Goal: Navigation & Orientation: Find specific page/section

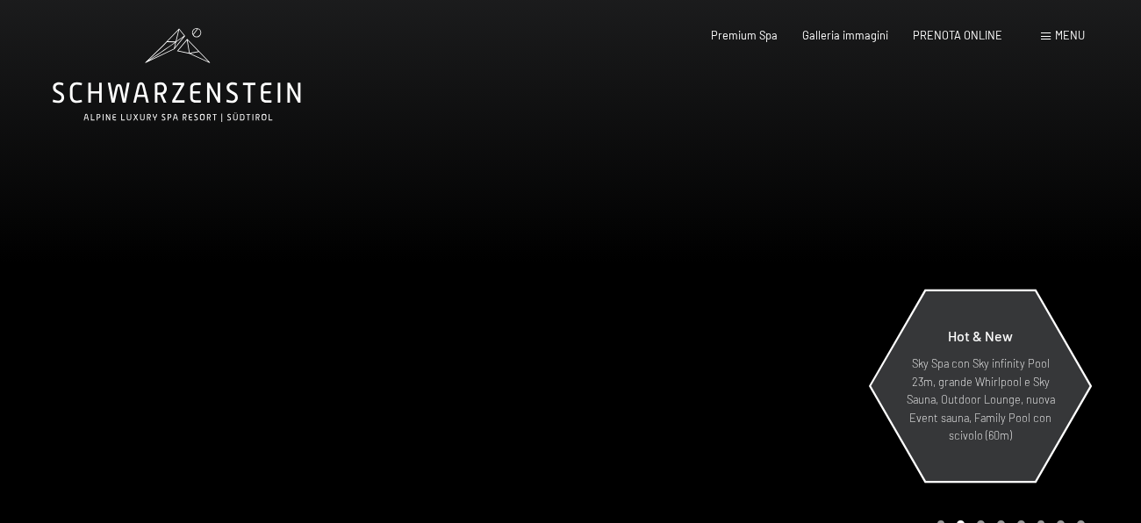
click at [962, 350] on div "Hot & New" at bounding box center [980, 341] width 153 height 27
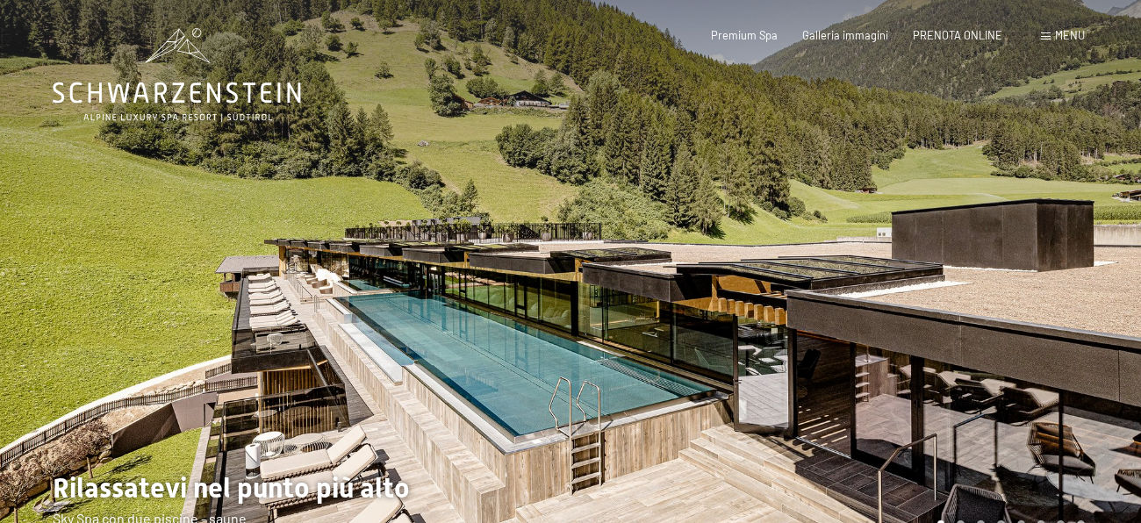
drag, startPoint x: 1141, startPoint y: 93, endPoint x: 1134, endPoint y: 229, distance: 136.3
click at [1134, 229] on div at bounding box center [856, 285] width 571 height 571
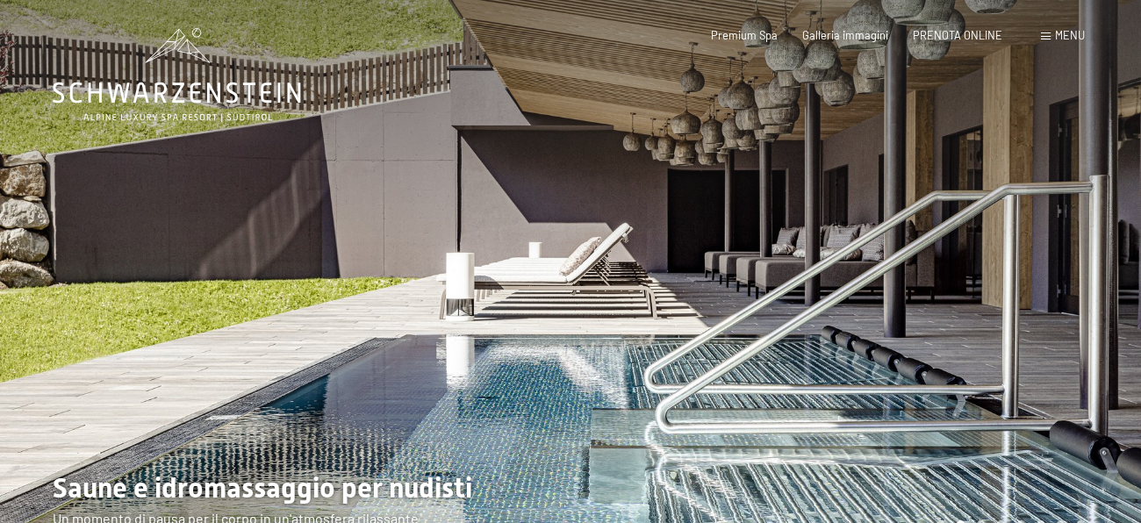
drag, startPoint x: 1116, startPoint y: 248, endPoint x: 1123, endPoint y: 169, distance: 79.3
click at [1123, 169] on div at bounding box center [856, 285] width 571 height 571
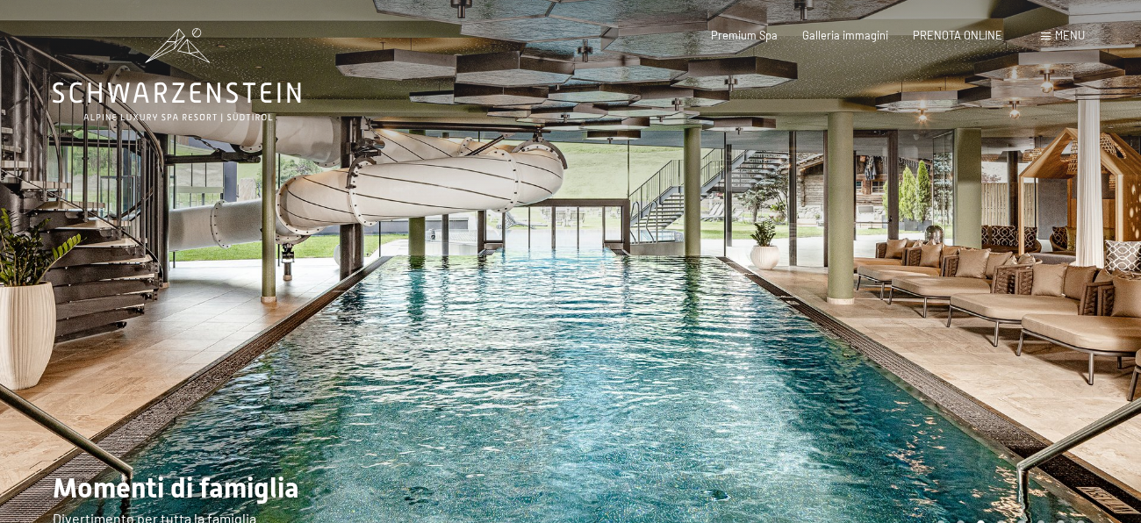
click at [1123, 169] on div at bounding box center [856, 285] width 571 height 571
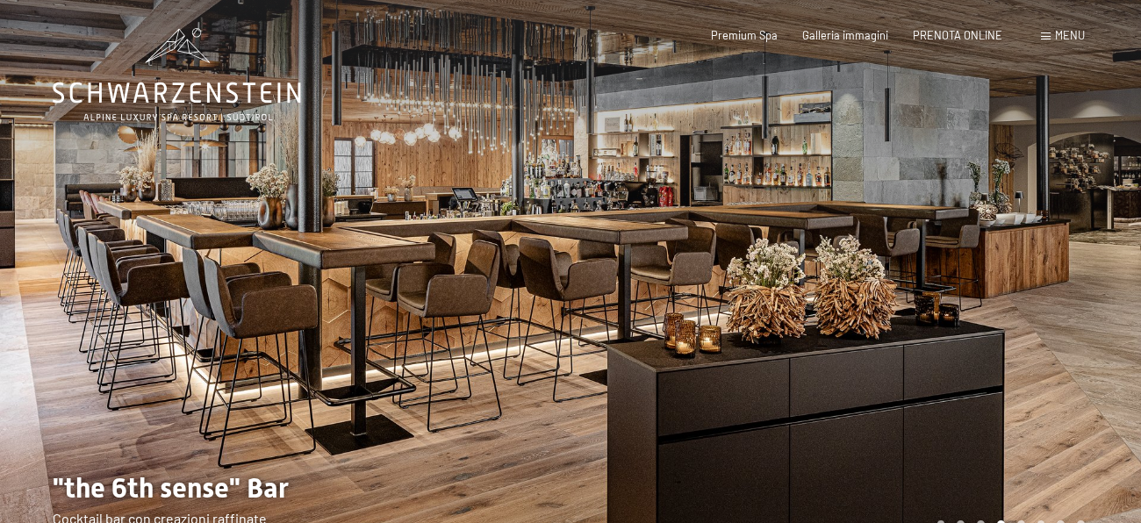
click at [1123, 169] on div at bounding box center [856, 285] width 571 height 571
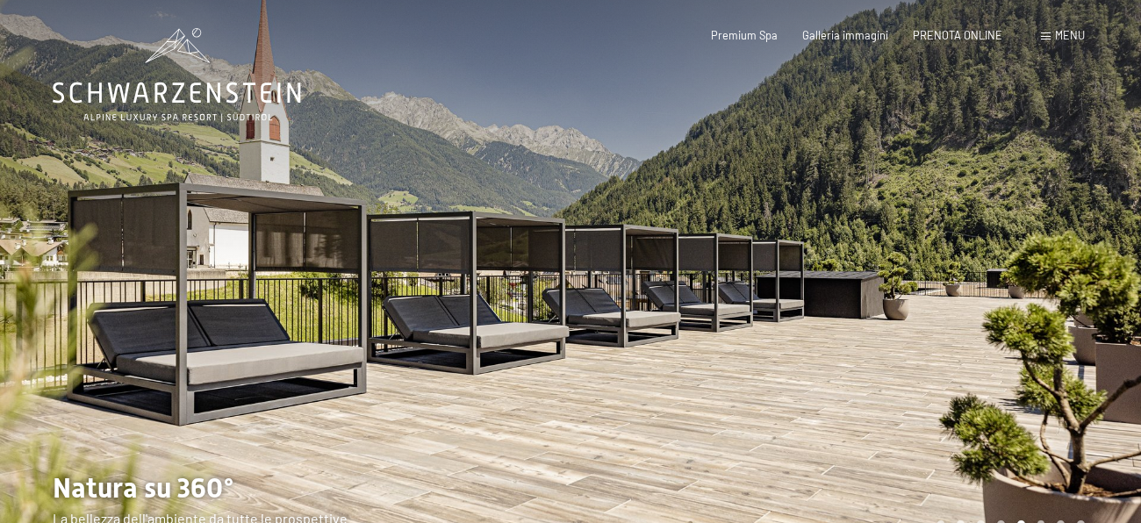
click at [1123, 169] on div at bounding box center [856, 285] width 571 height 571
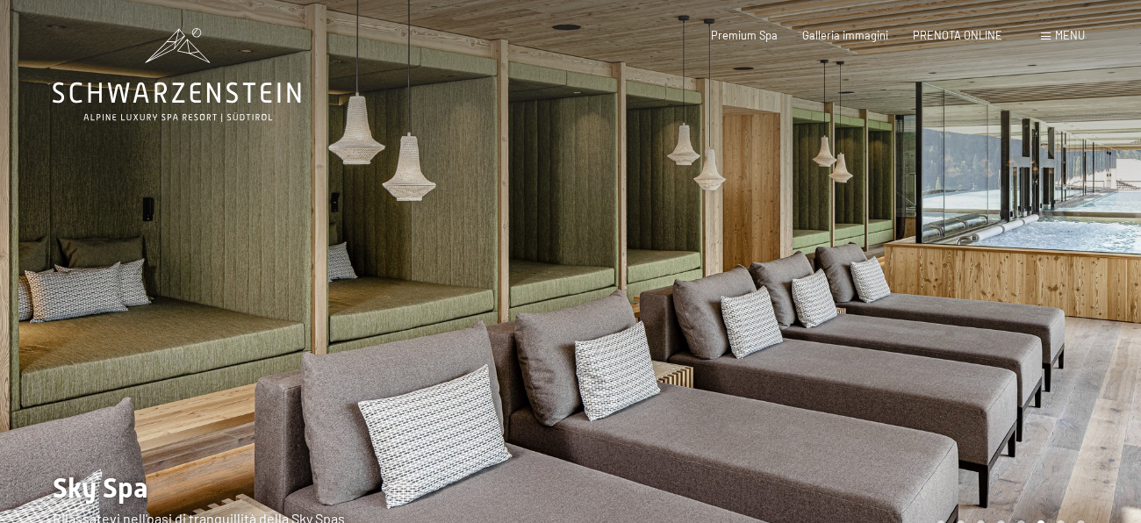
click at [1123, 169] on div at bounding box center [856, 285] width 571 height 571
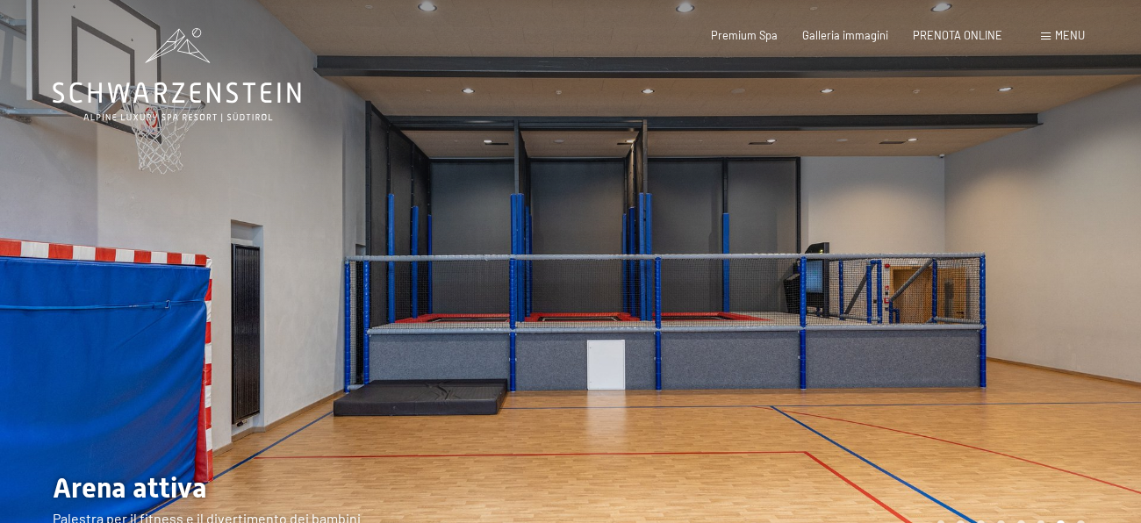
click at [1123, 169] on div at bounding box center [856, 285] width 571 height 571
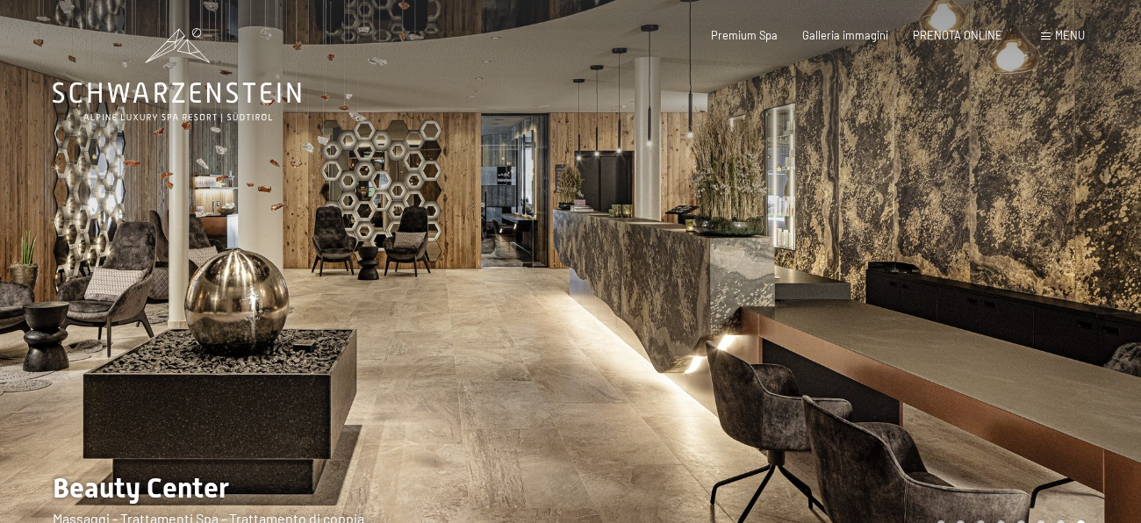
click at [50, 278] on div at bounding box center [285, 285] width 571 height 571
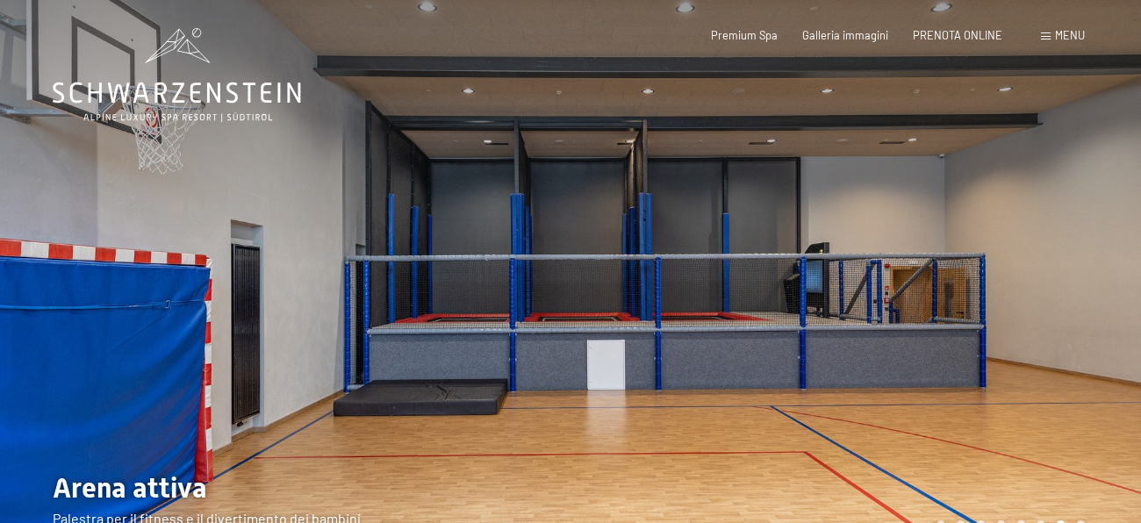
click at [1112, 308] on div at bounding box center [856, 285] width 571 height 571
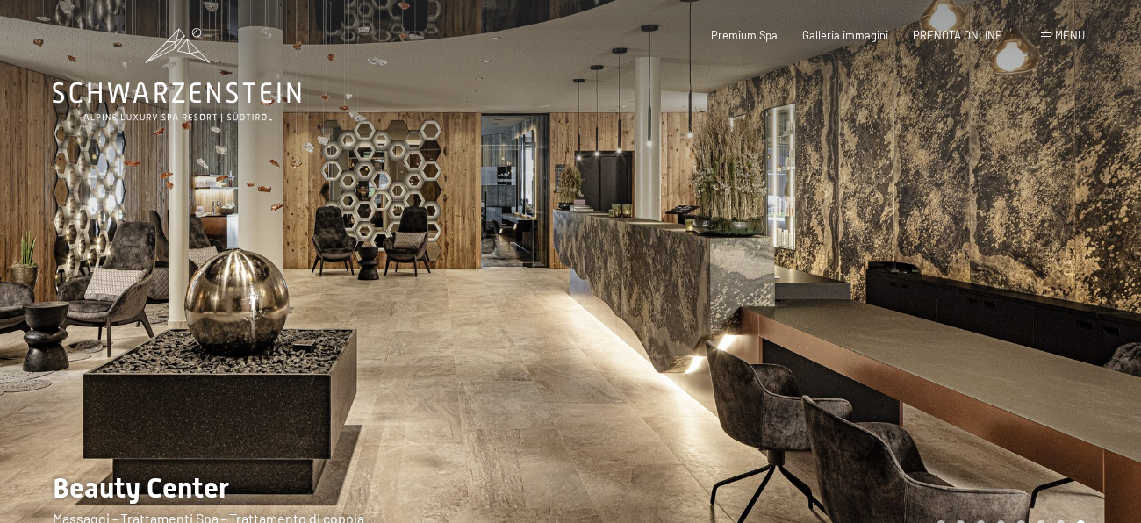
click at [1112, 308] on div at bounding box center [856, 285] width 571 height 571
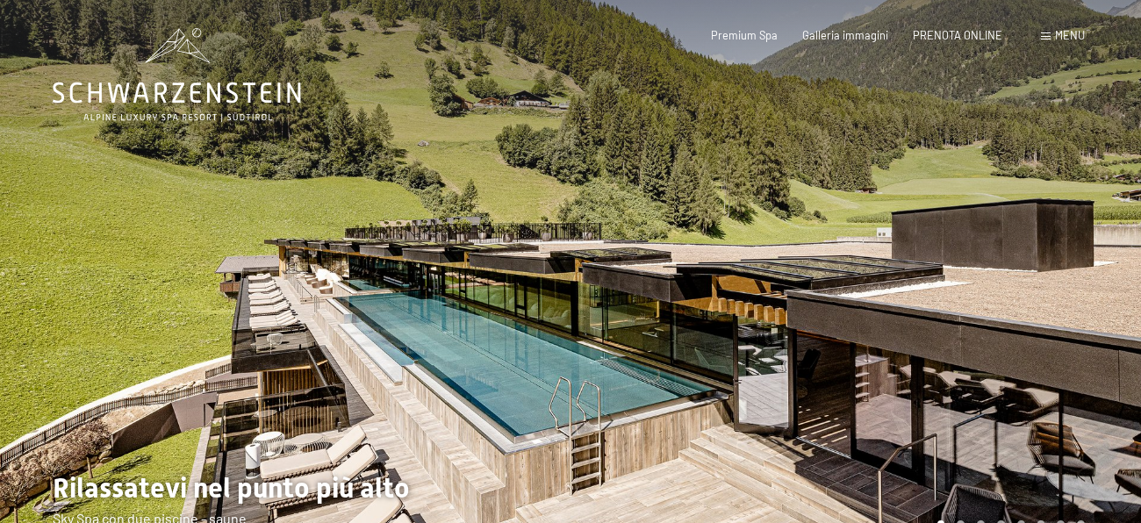
click at [1112, 308] on div at bounding box center [856, 285] width 571 height 571
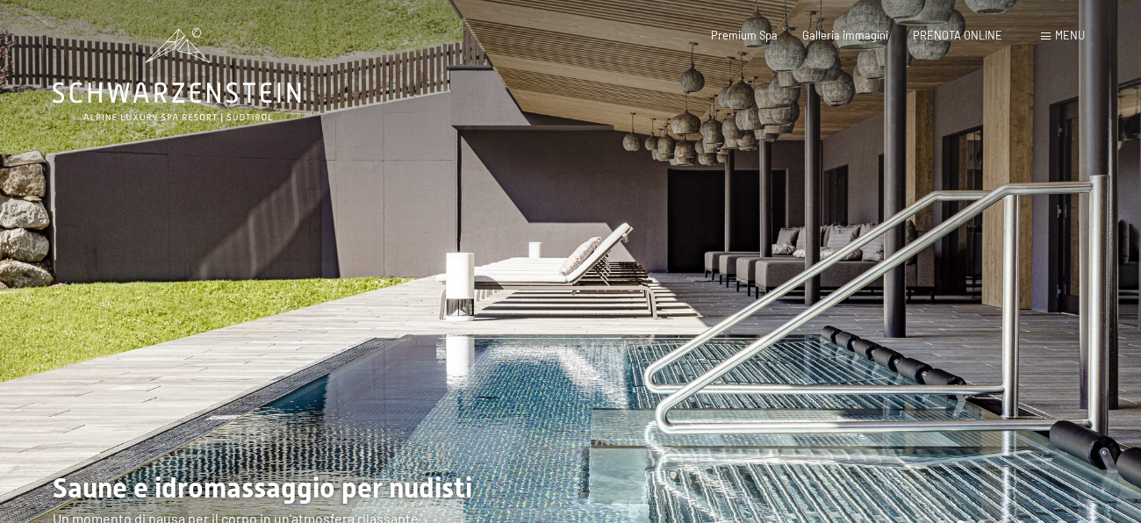
click at [1112, 308] on div at bounding box center [856, 285] width 571 height 571
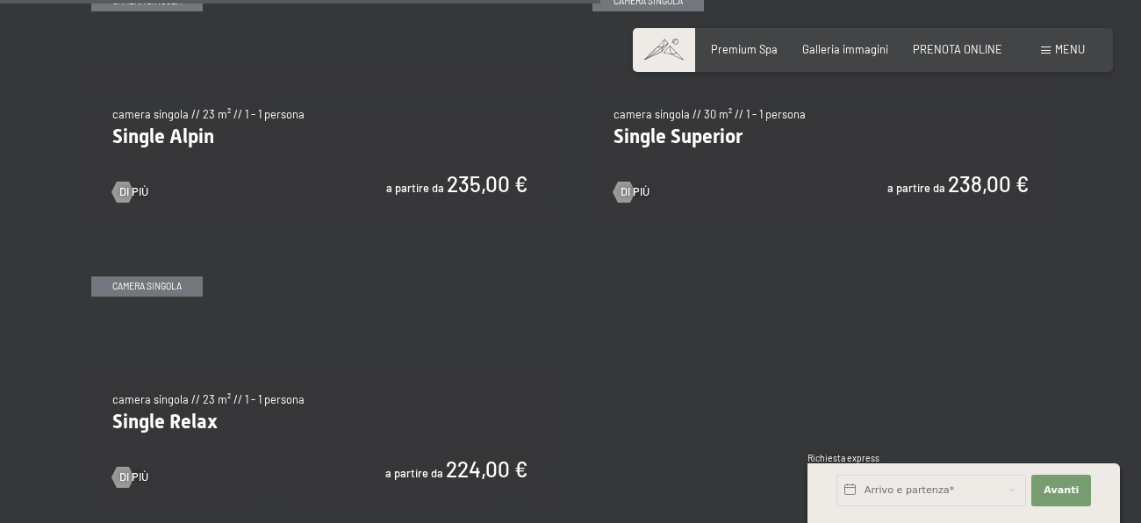
scroll to position [2424, 0]
